Goal: Obtain resource: Obtain resource

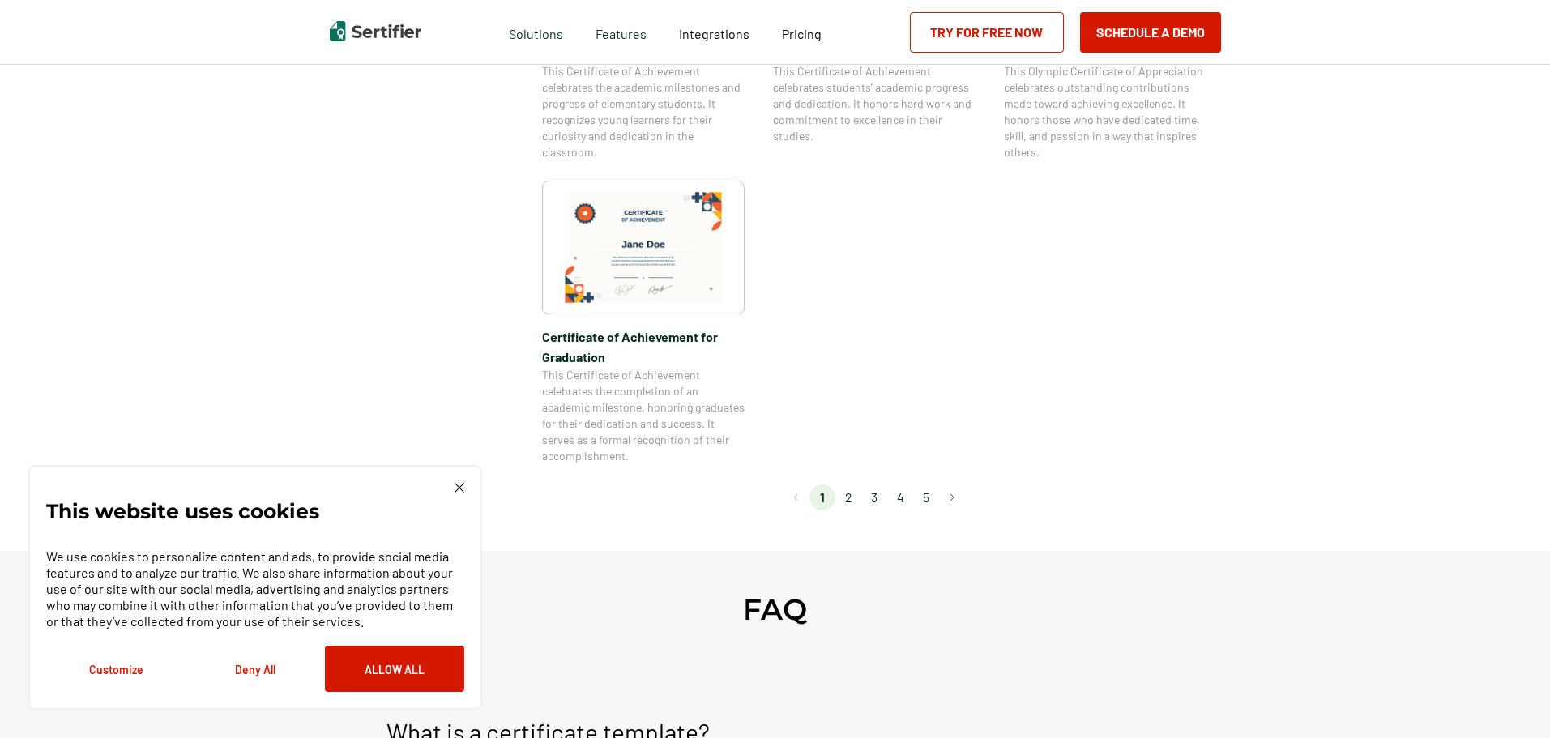
scroll to position [1378, 0]
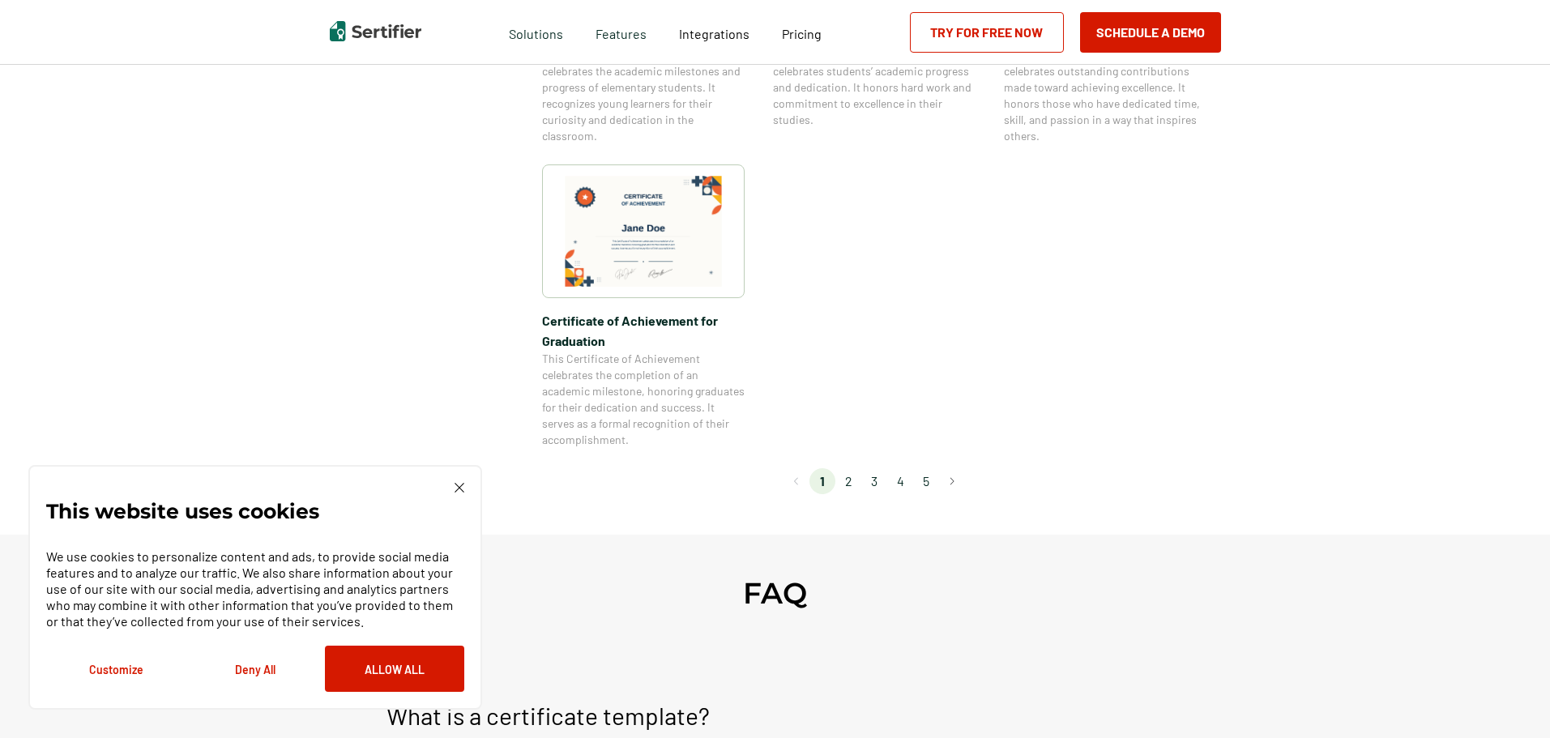
click at [846, 483] on li "2" at bounding box center [849, 481] width 26 height 26
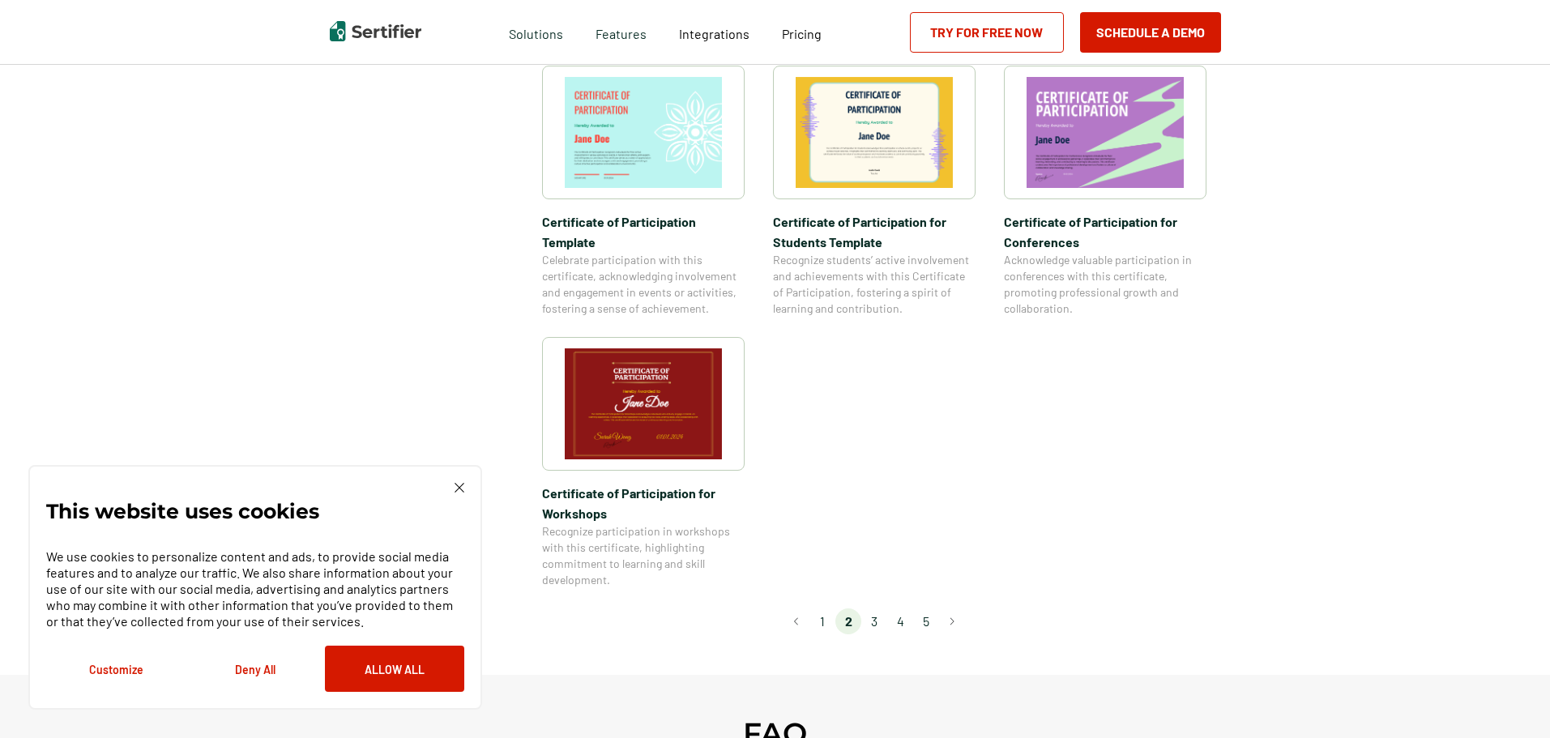
scroll to position [1297, 0]
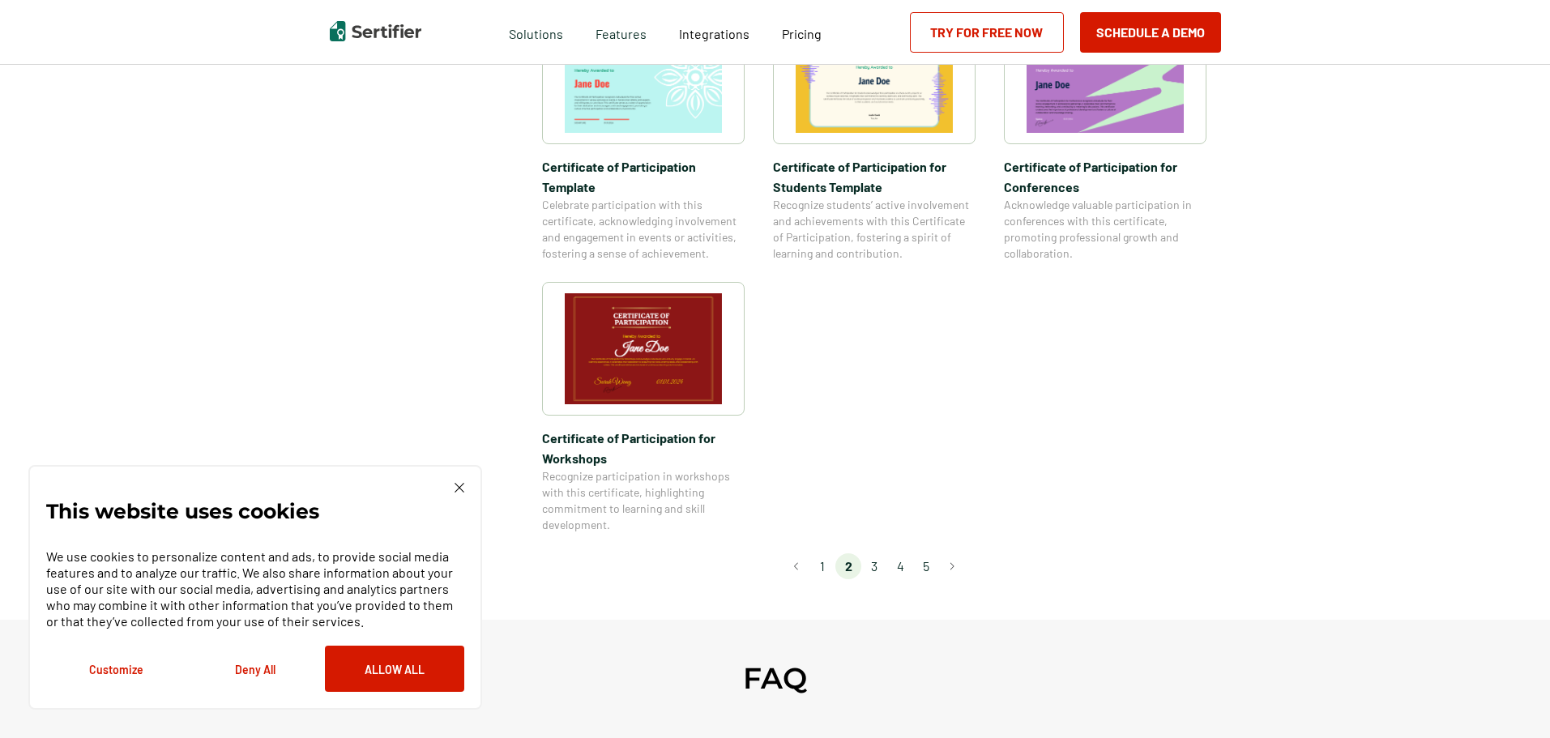
click at [823, 554] on li "1" at bounding box center [823, 567] width 26 height 26
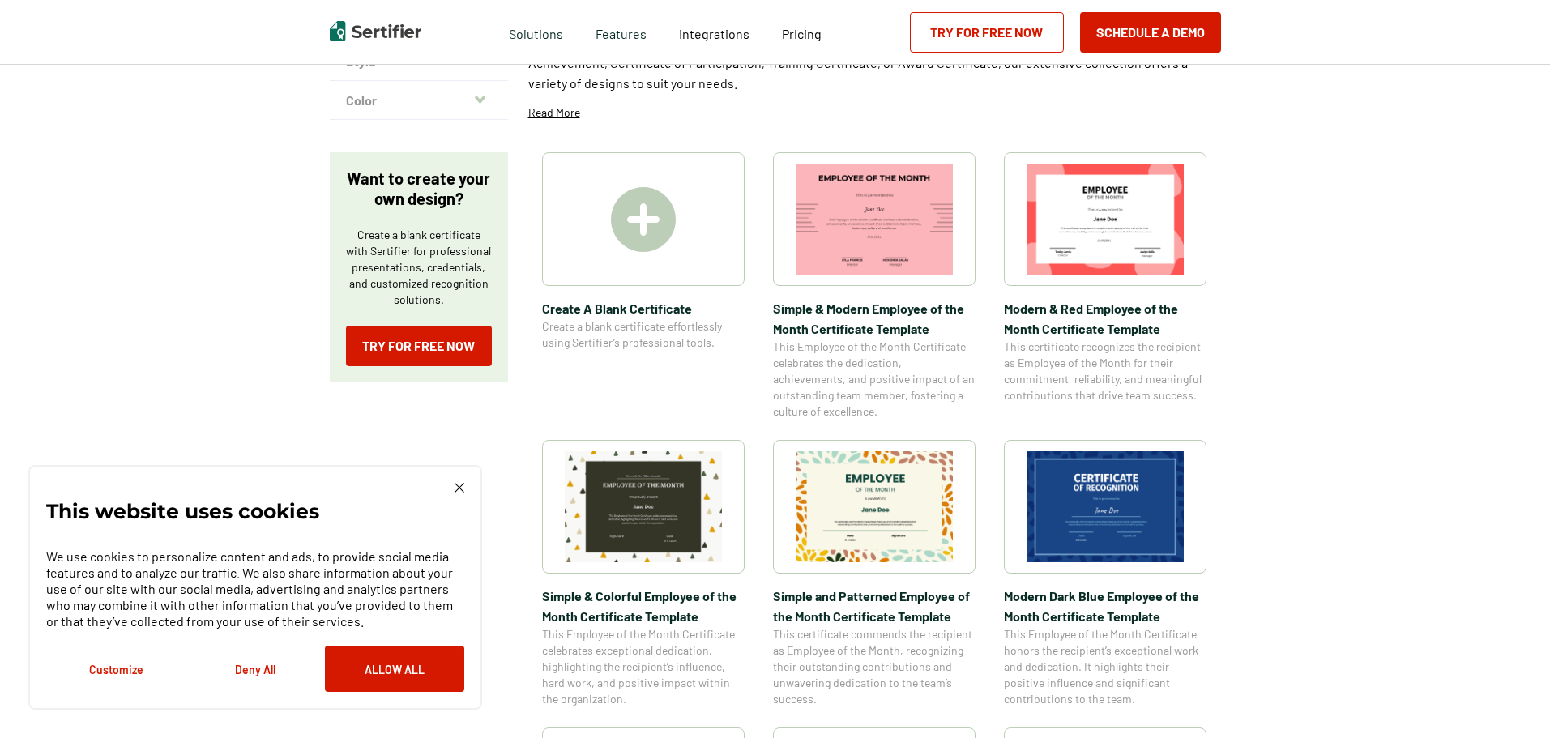
scroll to position [243, 0]
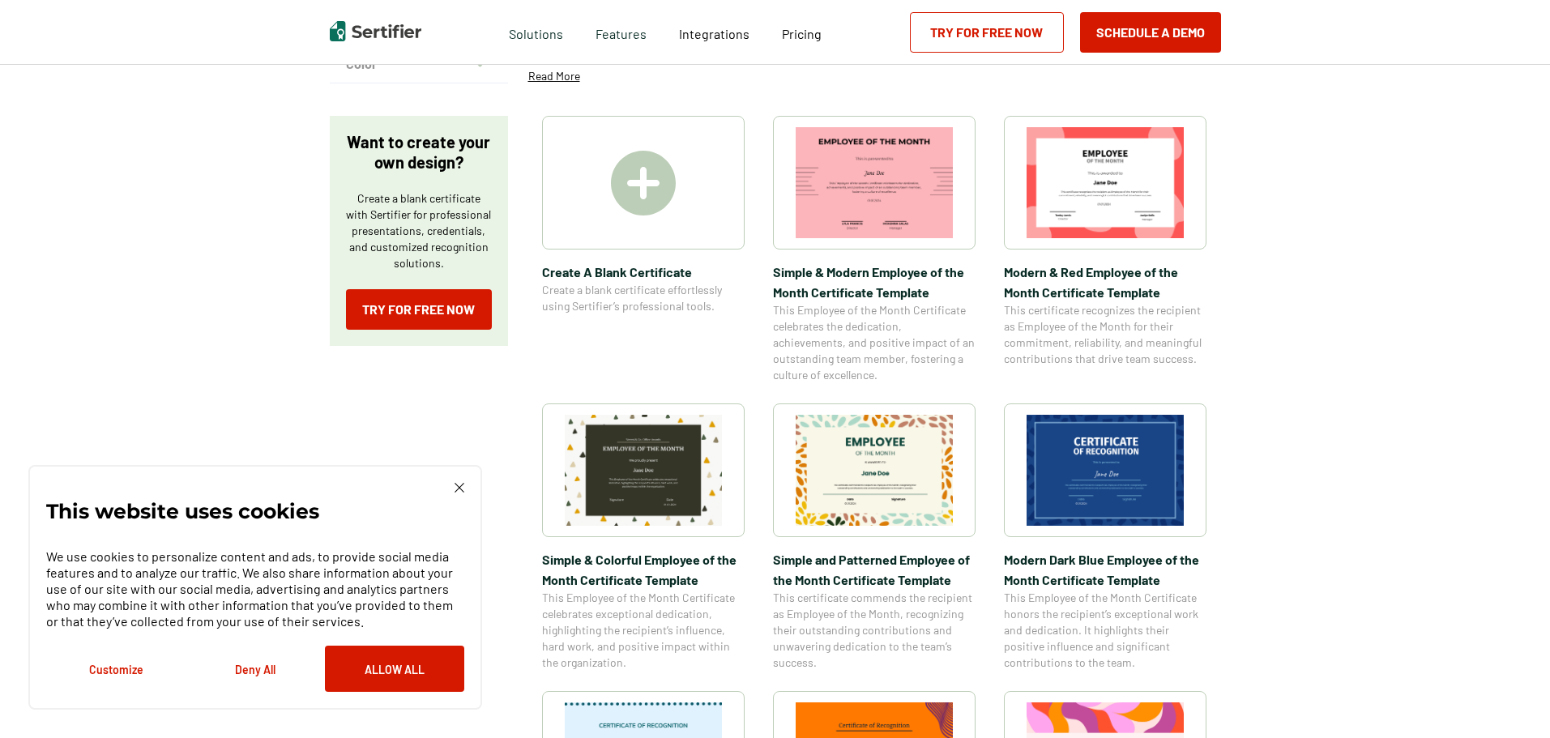
click at [863, 499] on img at bounding box center [874, 470] width 157 height 111
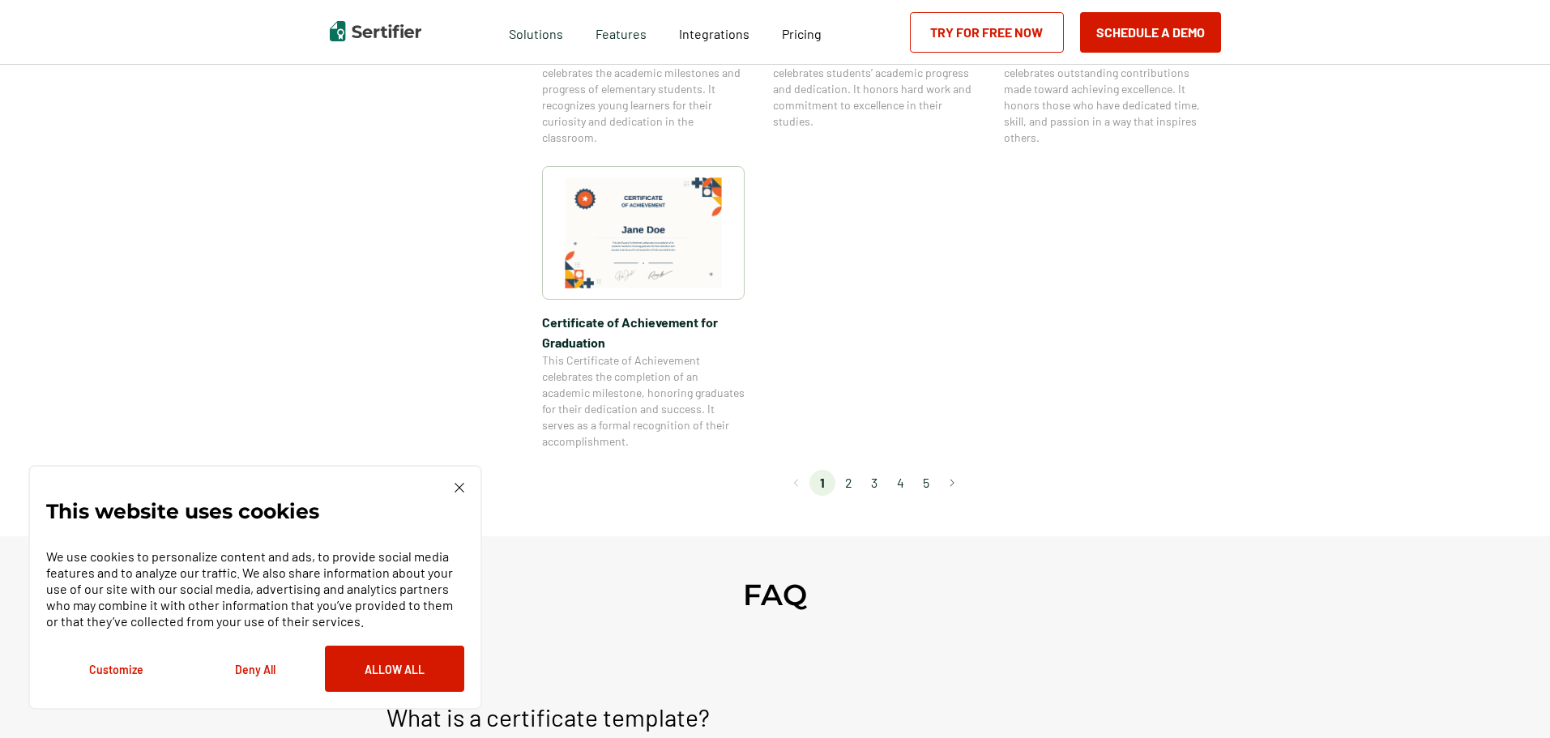
scroll to position [1378, 0]
click at [874, 482] on li "3" at bounding box center [874, 481] width 26 height 26
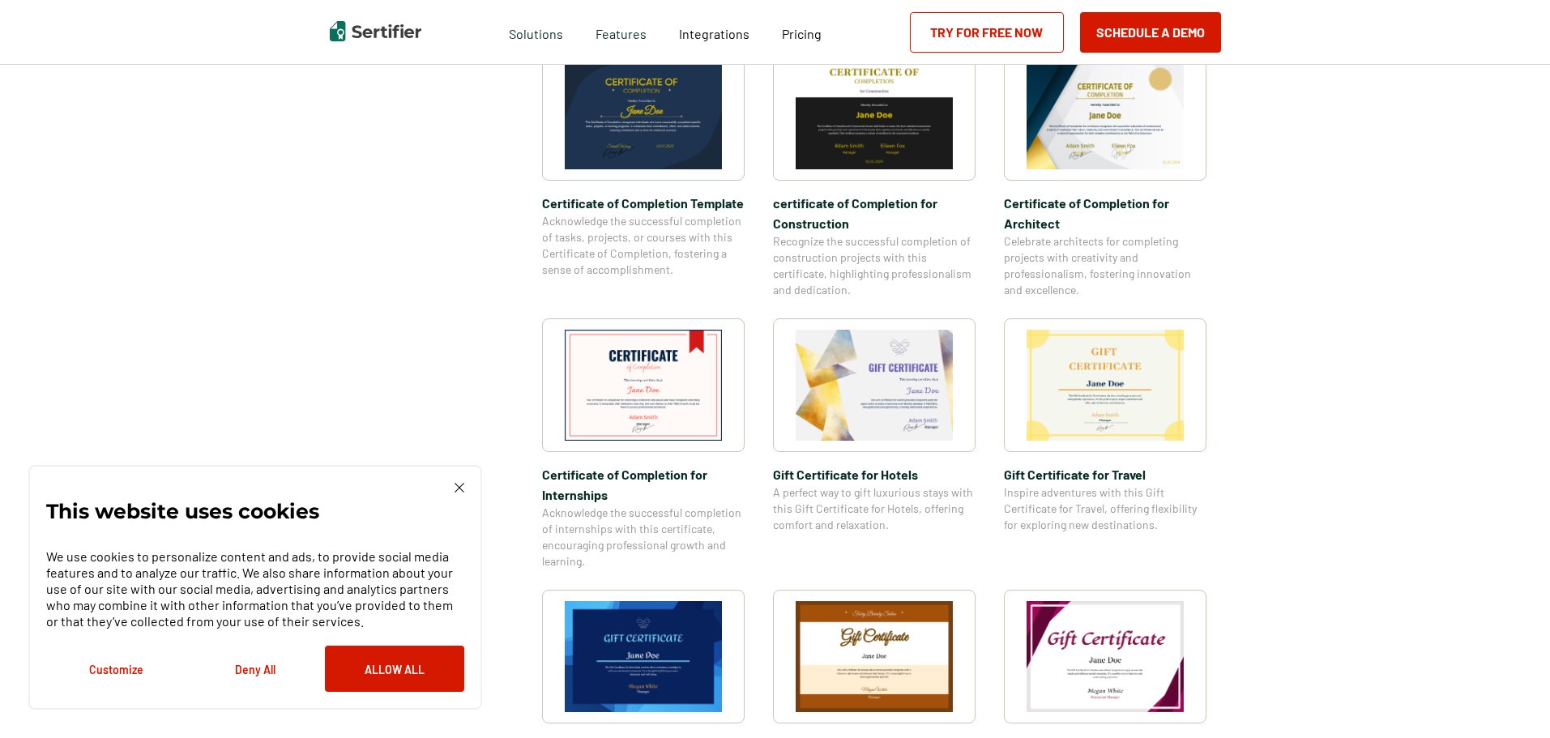
scroll to position [648, 0]
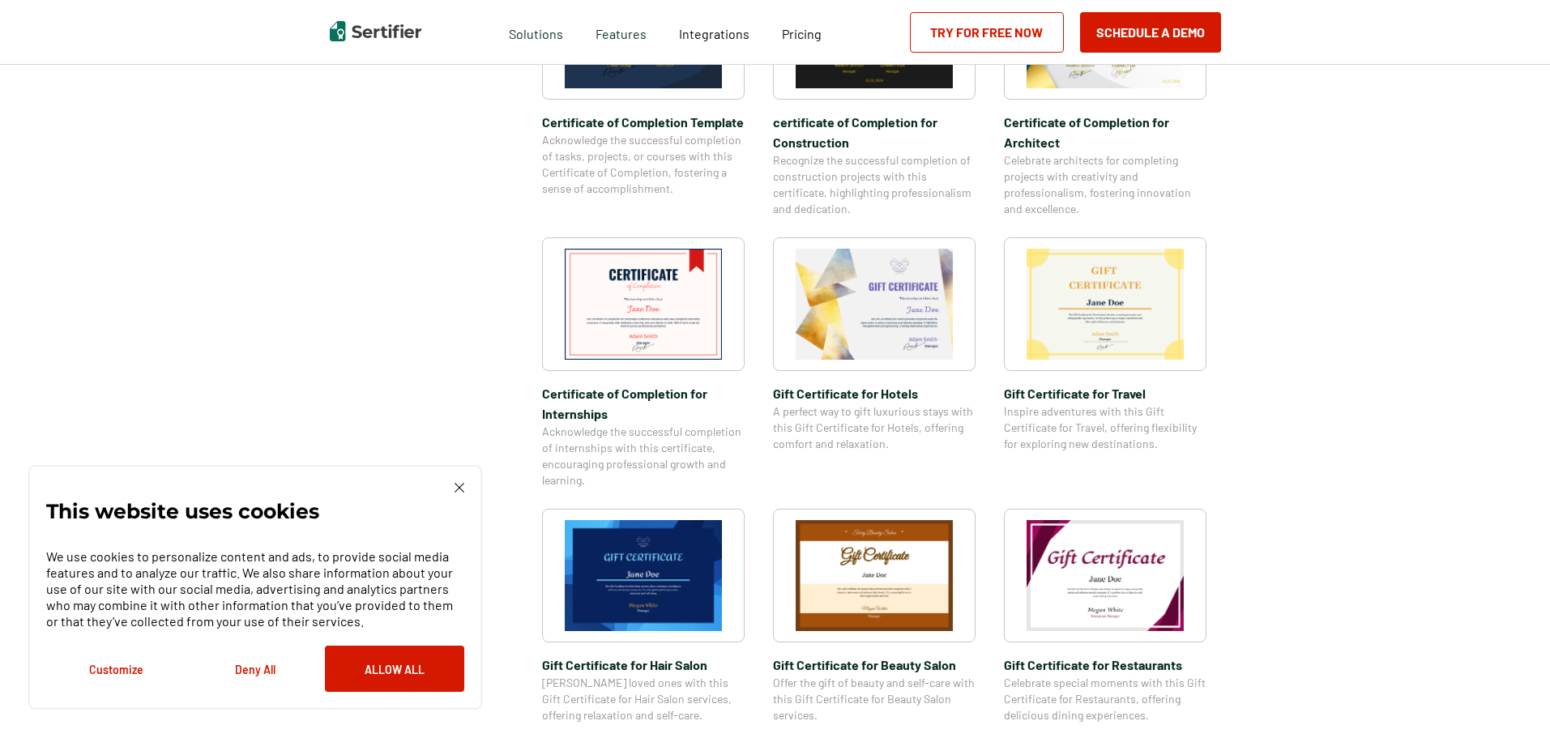
click at [1118, 334] on img at bounding box center [1105, 304] width 157 height 111
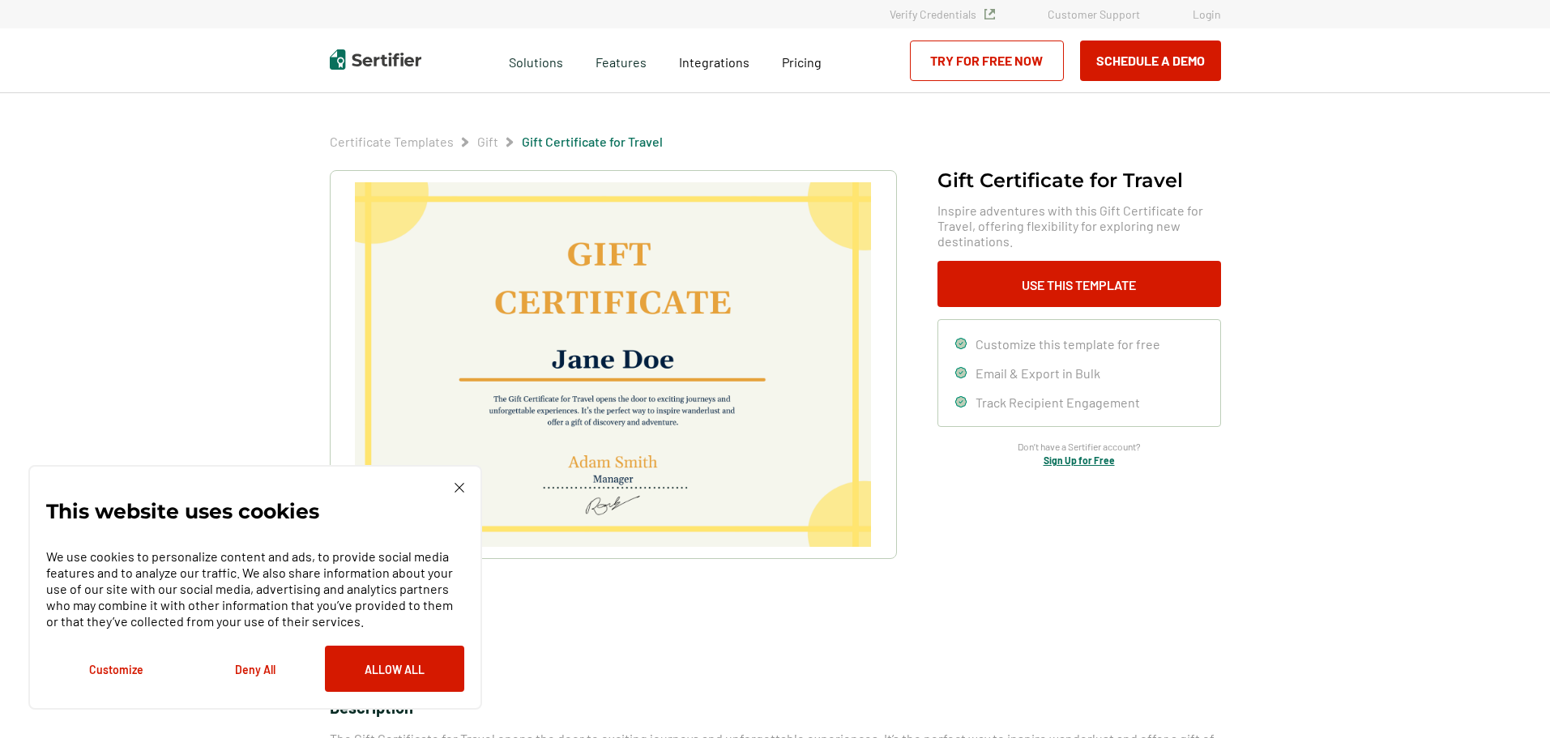
click at [460, 487] on img at bounding box center [460, 488] width 10 height 10
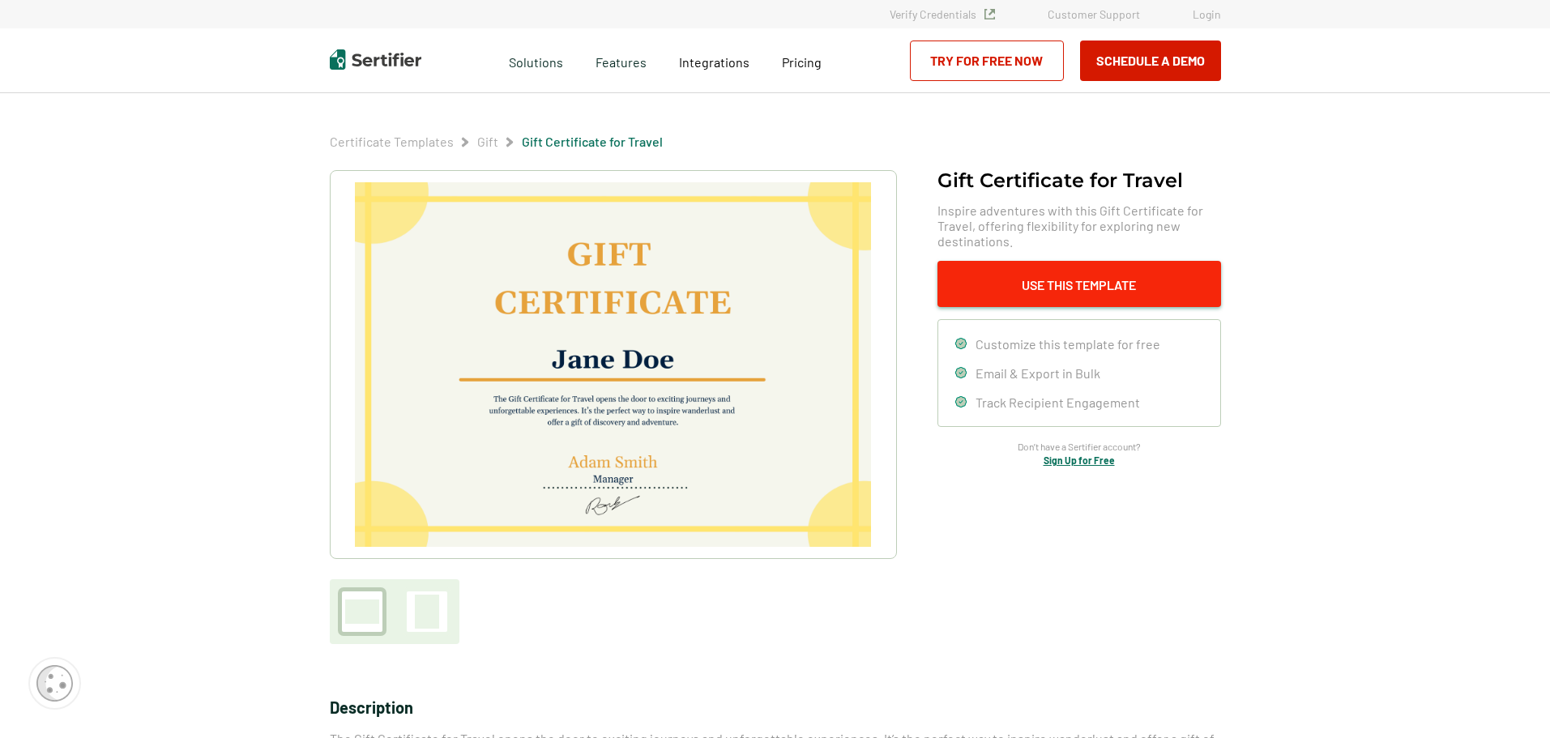
click at [1062, 276] on button "Use This Template" at bounding box center [1080, 284] width 284 height 46
